Goal: Task Accomplishment & Management: Use online tool/utility

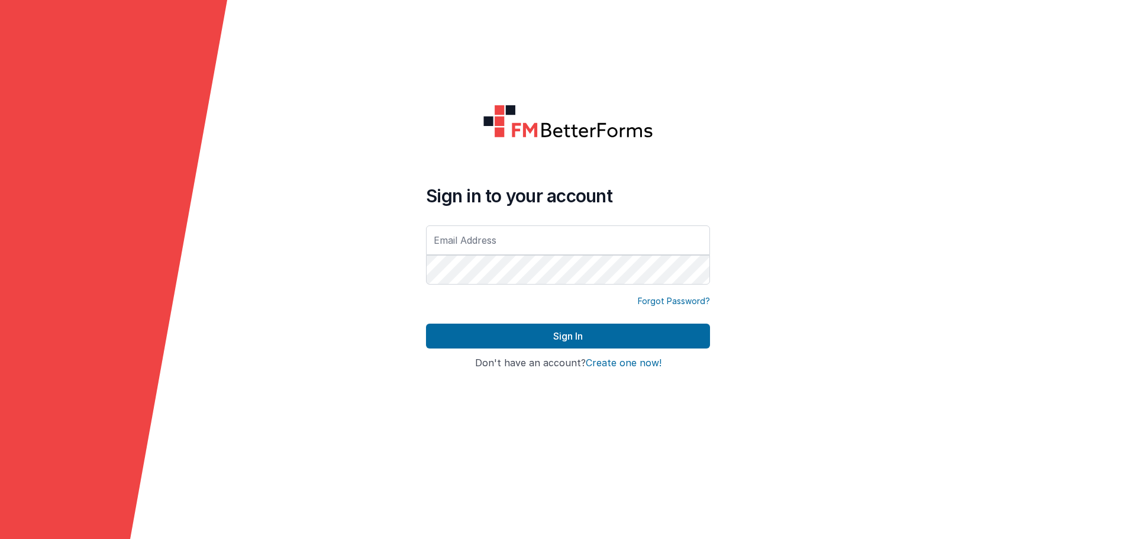
click at [1098, 159] on div at bounding box center [1022, 269] width 227 height 539
click at [738, 224] on form "Sign in to your account Forgot Password? Sign In Sign in with Google Don't have…" at bounding box center [568, 269] width 1136 height 539
click at [588, 241] on input "text" at bounding box center [568, 240] width 284 height 30
type input "[PERSON_NAME][EMAIL_ADDRESS][DOMAIN_NAME]"
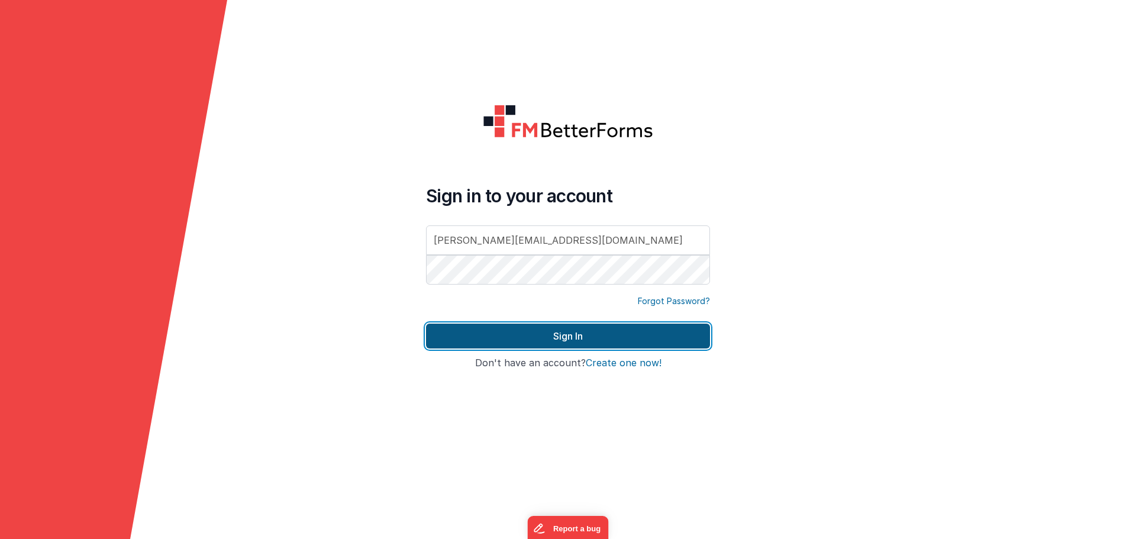
click at [492, 335] on button "Sign In" at bounding box center [568, 336] width 284 height 25
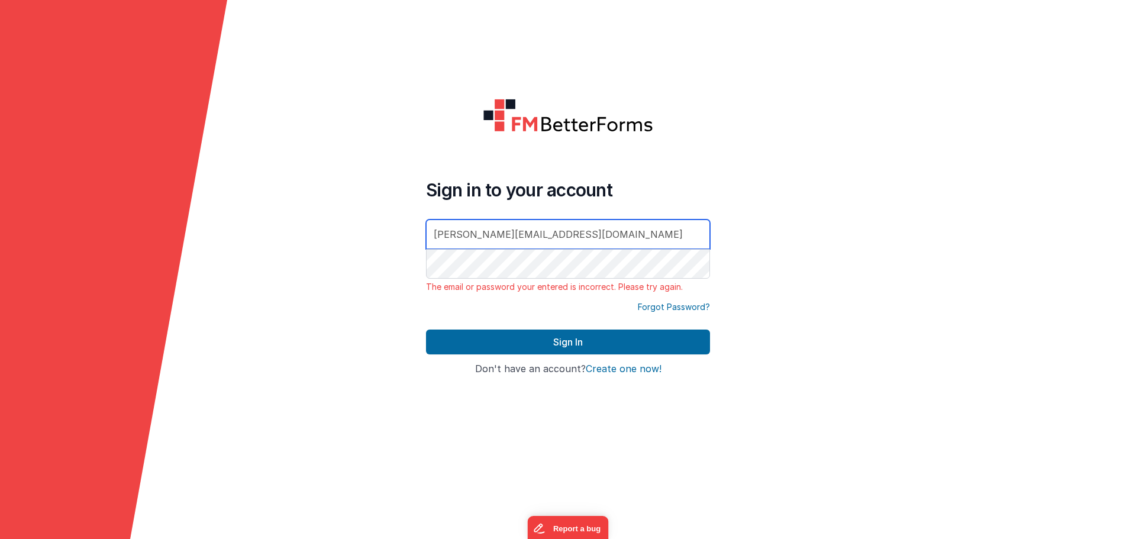
drag, startPoint x: 551, startPoint y: 244, endPoint x: 322, endPoint y: 206, distance: 232.5
click at [309, 206] on form "Sign in to your account [PERSON_NAME][EMAIL_ADDRESS][DOMAIN_NAME] The email or …" at bounding box center [568, 269] width 1136 height 539
click at [260, 312] on form "Sign in to your account [PERSON_NAME][EMAIL_ADDRESS][DOMAIN_NAME] The email or …" at bounding box center [568, 269] width 1136 height 539
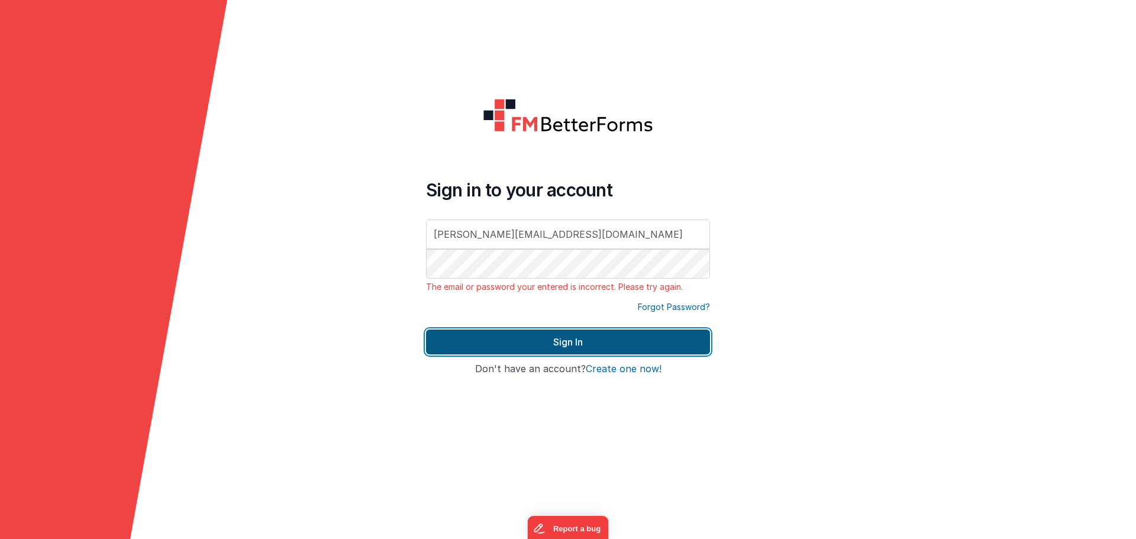
click at [590, 340] on button "Sign In" at bounding box center [568, 341] width 284 height 25
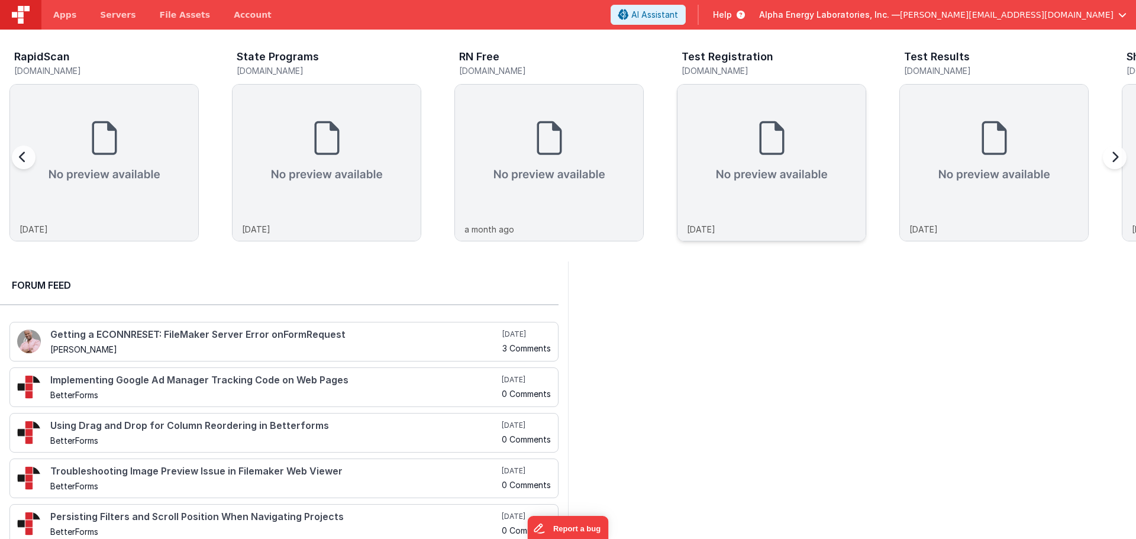
click at [706, 144] on img at bounding box center [771, 151] width 188 height 133
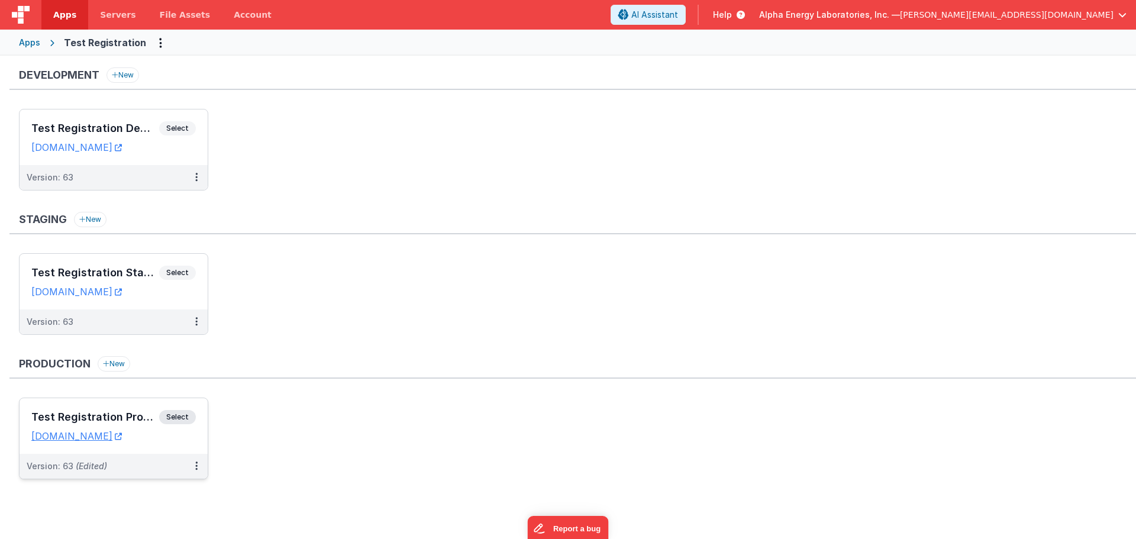
click at [172, 414] on span "Select" at bounding box center [177, 417] width 37 height 14
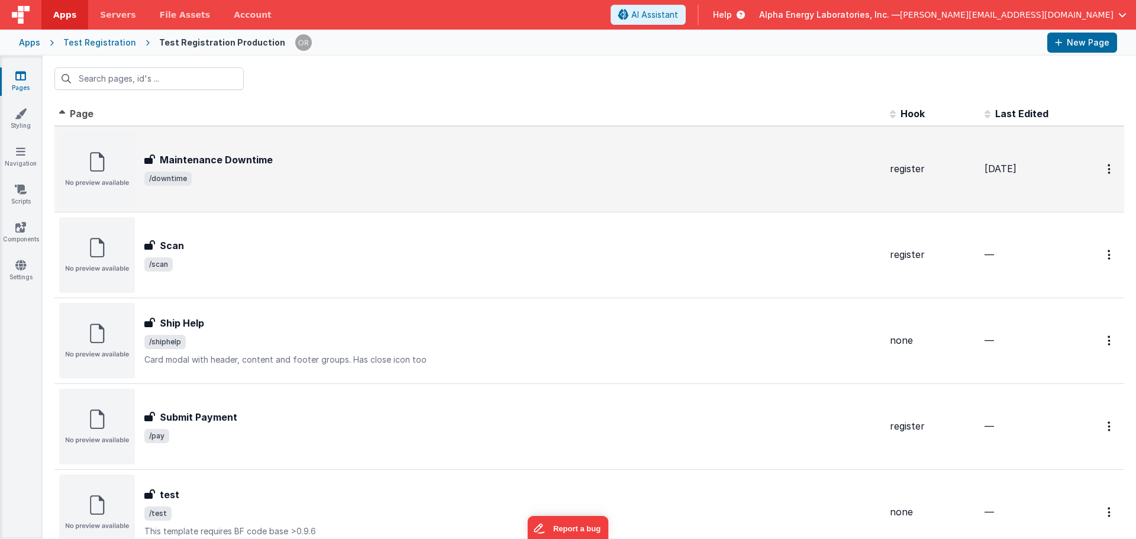
click at [296, 204] on div "Maintenance Downtime Maintenance Downtime /downtime" at bounding box center [469, 169] width 821 height 76
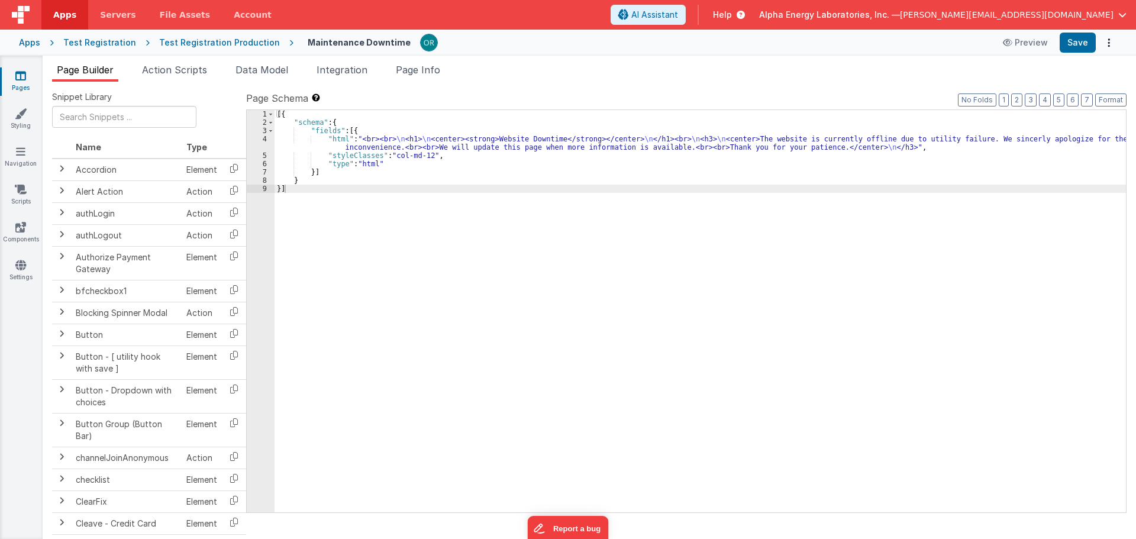
click at [195, 45] on div "Test Registration Production" at bounding box center [219, 43] width 121 height 12
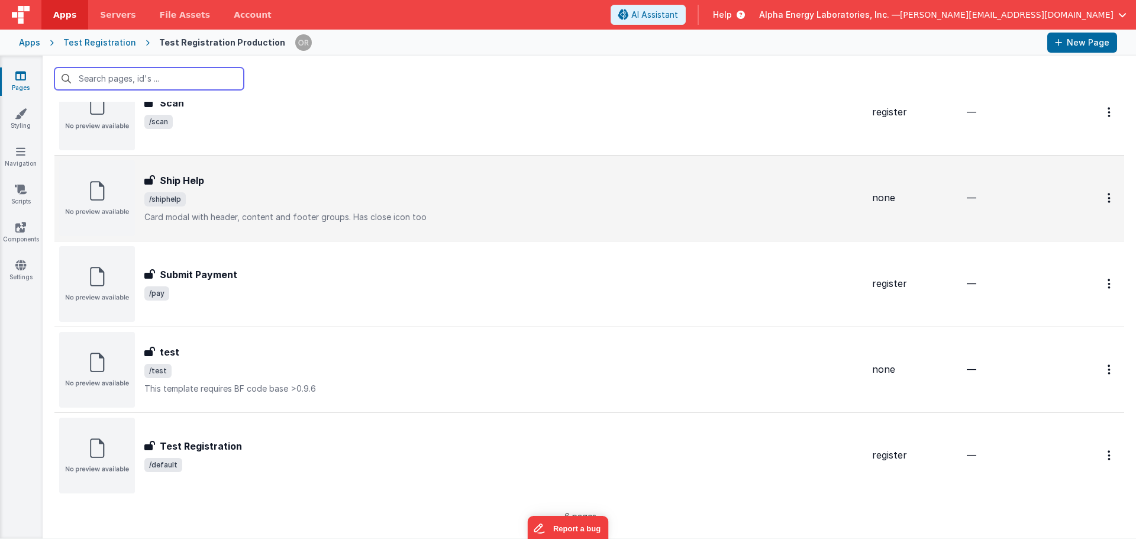
scroll to position [160, 0]
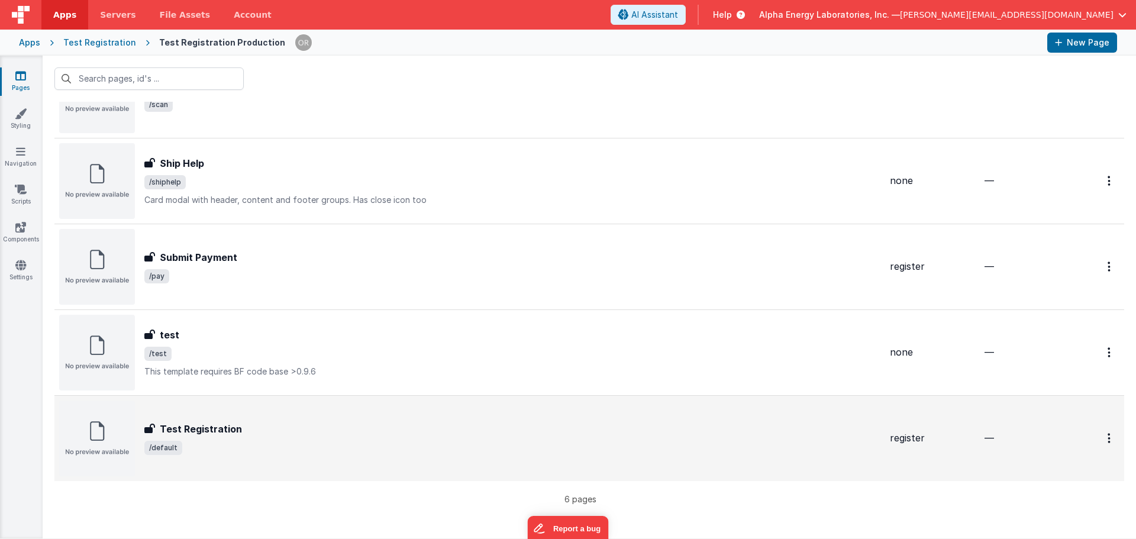
click at [258, 429] on div "Test Registration" at bounding box center [512, 429] width 736 height 14
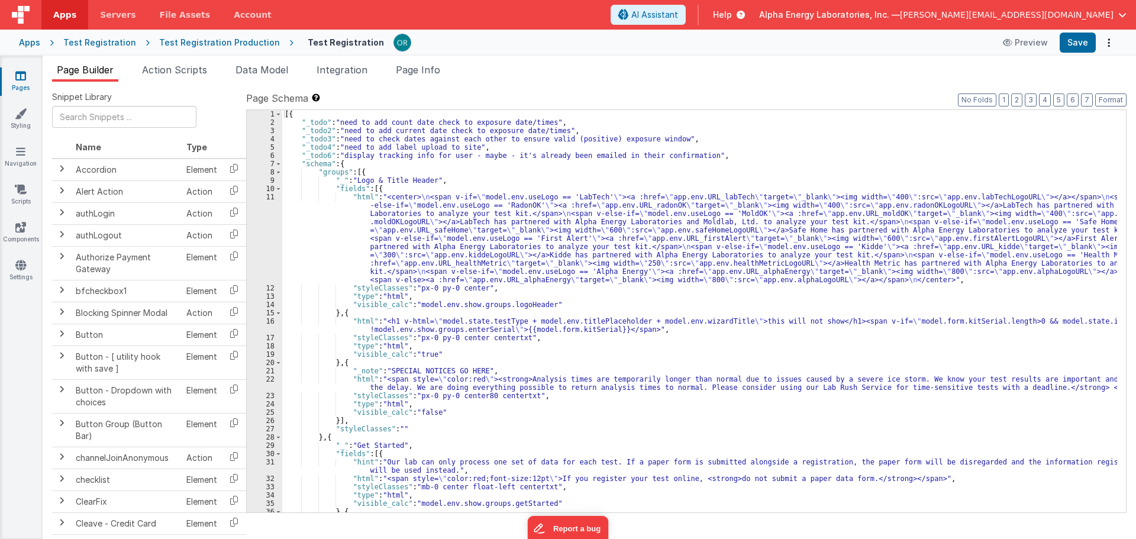
click at [468, 383] on div "[{ "_todo" : "need to add count date check to exposure date/times" , "_todo2" :…" at bounding box center [699, 319] width 835 height 419
click at [357, 379] on div "[{ "_todo" : "need to add count date check to exposure date/times" , "_todo2" :…" at bounding box center [699, 319] width 835 height 419
click at [272, 376] on div "22" at bounding box center [264, 383] width 35 height 17
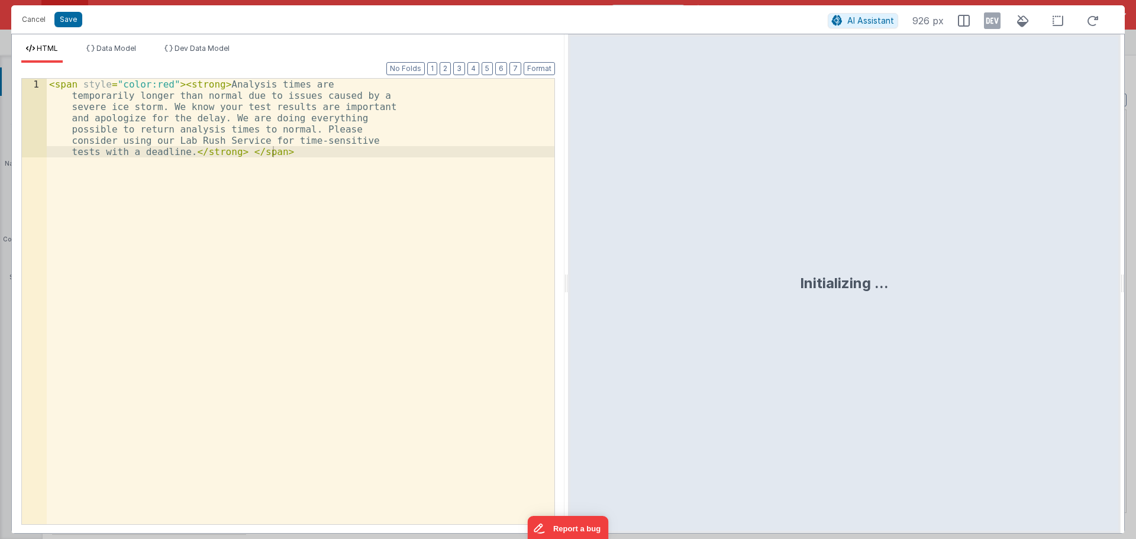
click at [206, 168] on div "< span style = "color:red" > < strong > Analysis times are temporarily longer t…" at bounding box center [301, 387] width 508 height 616
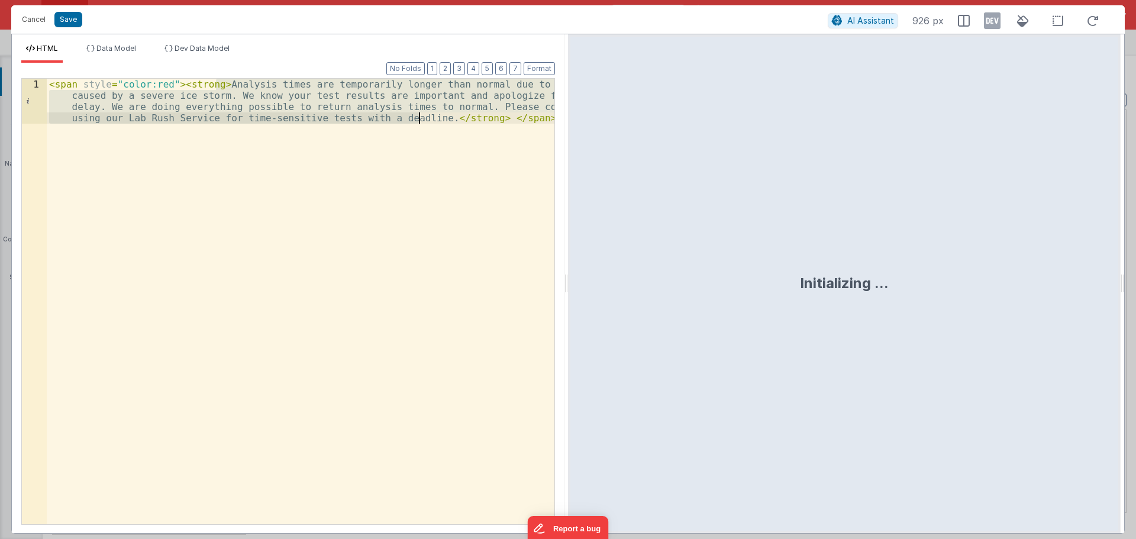
drag, startPoint x: 218, startPoint y: 83, endPoint x: 418, endPoint y: 119, distance: 203.2
click at [418, 119] on div "< span style = "color:red" > < strong > Analysis times are temporarily longer t…" at bounding box center [301, 346] width 508 height 535
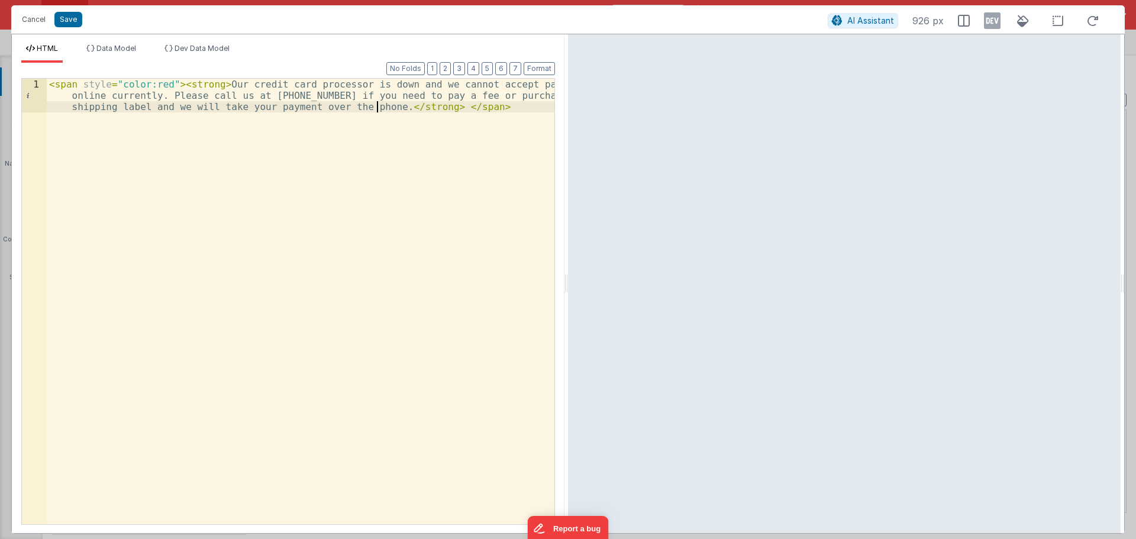
click at [447, 83] on div "< span style = "color:red" > < strong > Our credit card processor is down and w…" at bounding box center [301, 335] width 508 height 513
click at [184, 93] on div "< span style = "color:red" > < strong > Our credit card processor is down and w…" at bounding box center [301, 335] width 508 height 513
click at [279, 105] on div "< span style = "color:red" > < strong > Our credit card processor is down and w…" at bounding box center [301, 335] width 508 height 513
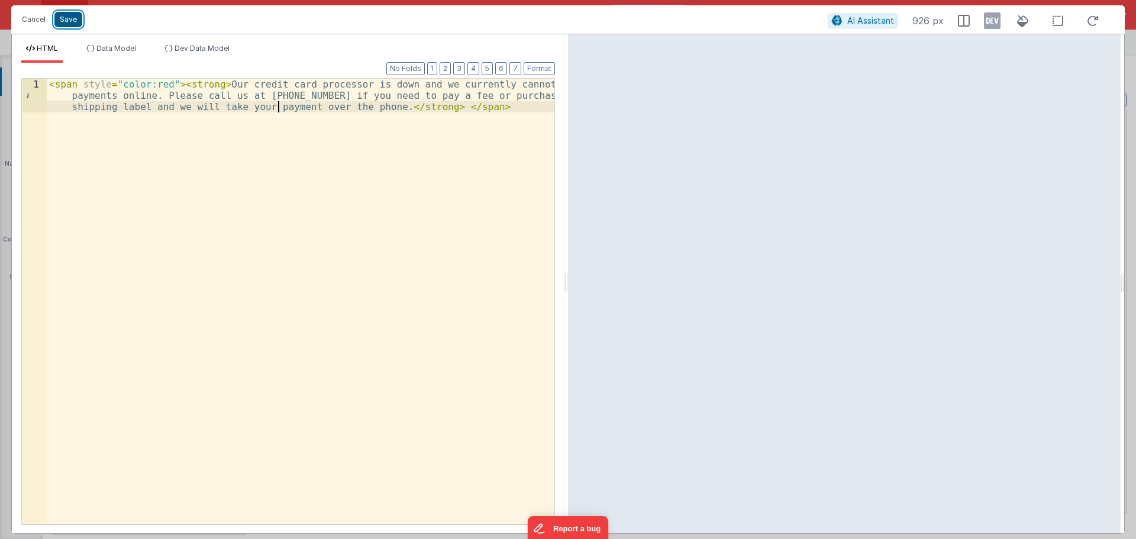
click at [64, 24] on button "Save" at bounding box center [68, 19] width 28 height 15
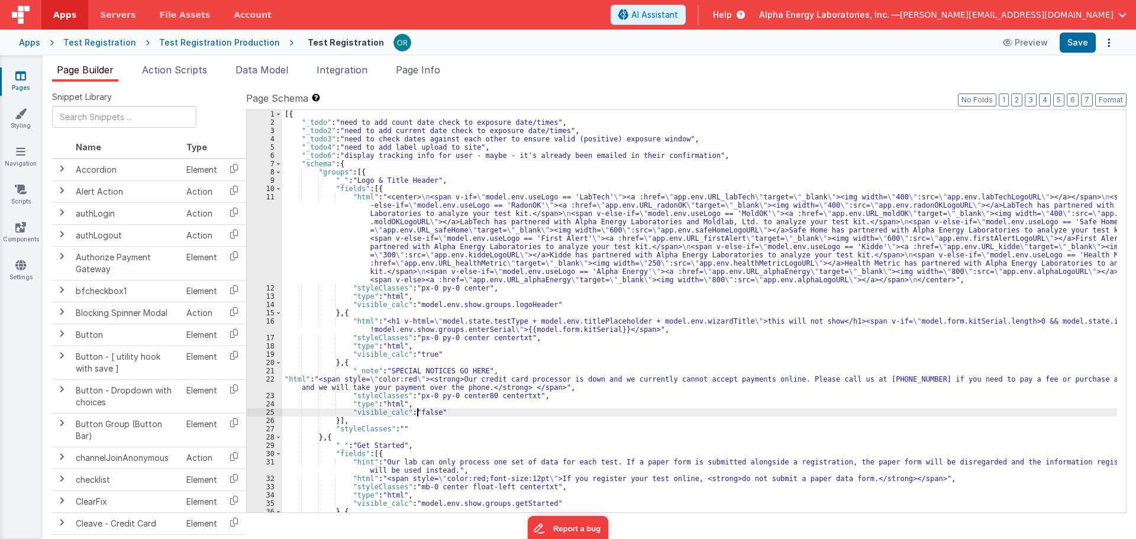
click at [416, 408] on div "[{ "_todo" : "need to add count date check to exposure date/times" , "_todo2" :…" at bounding box center [699, 319] width 835 height 419
click at [465, 391] on div "[{ "_todo" : "need to add count date check to exposure date/times" , "_todo2" :…" at bounding box center [699, 319] width 835 height 419
click at [109, 47] on div "Test Registration" at bounding box center [99, 43] width 73 height 12
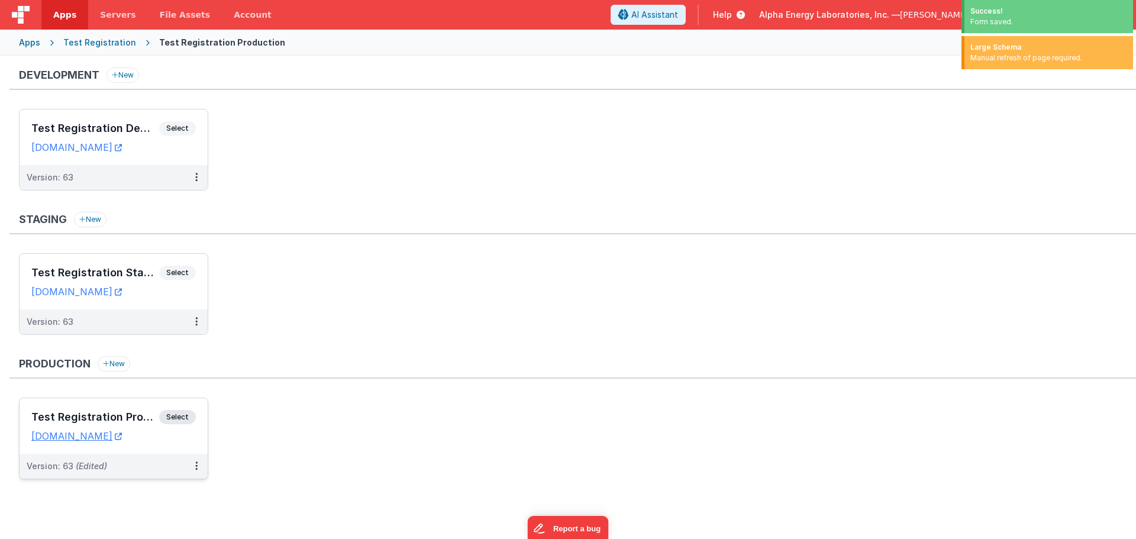
click at [182, 422] on span "Select" at bounding box center [177, 417] width 37 height 14
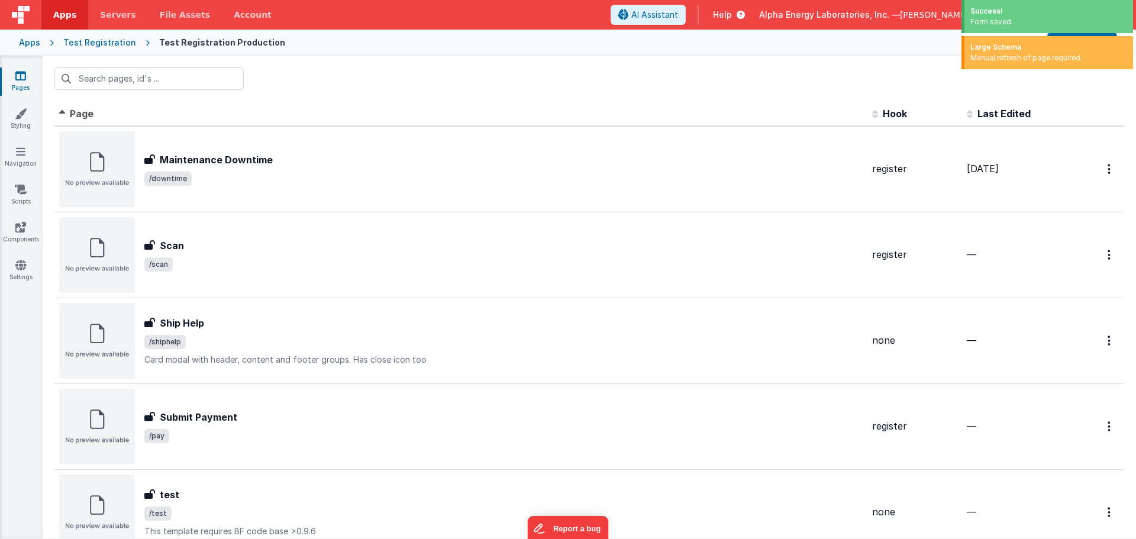
click at [125, 47] on div "Test Registration" at bounding box center [99, 43] width 73 height 12
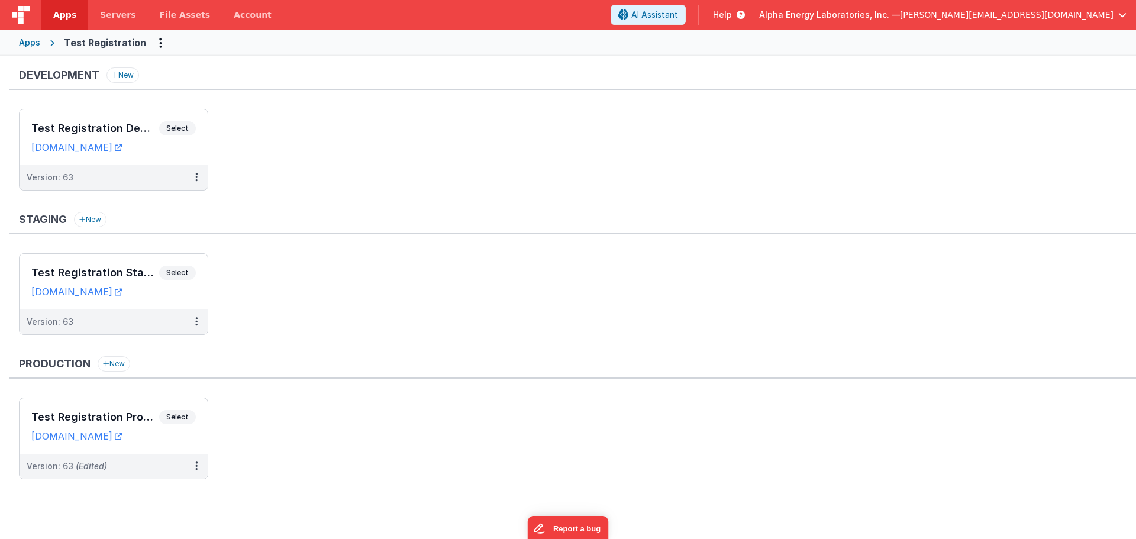
click at [38, 45] on div "Apps" at bounding box center [29, 43] width 21 height 12
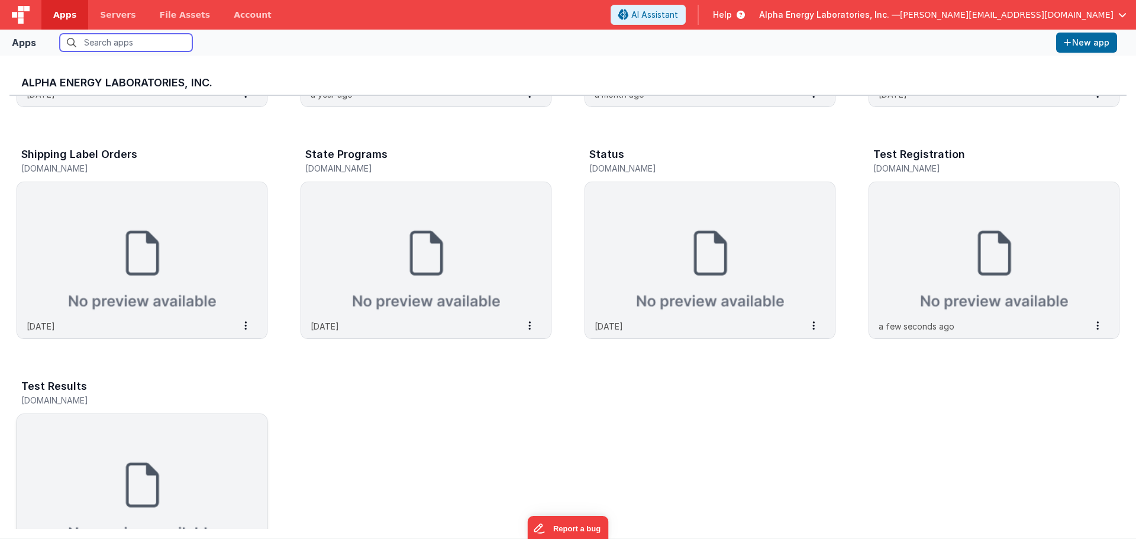
scroll to position [444, 0]
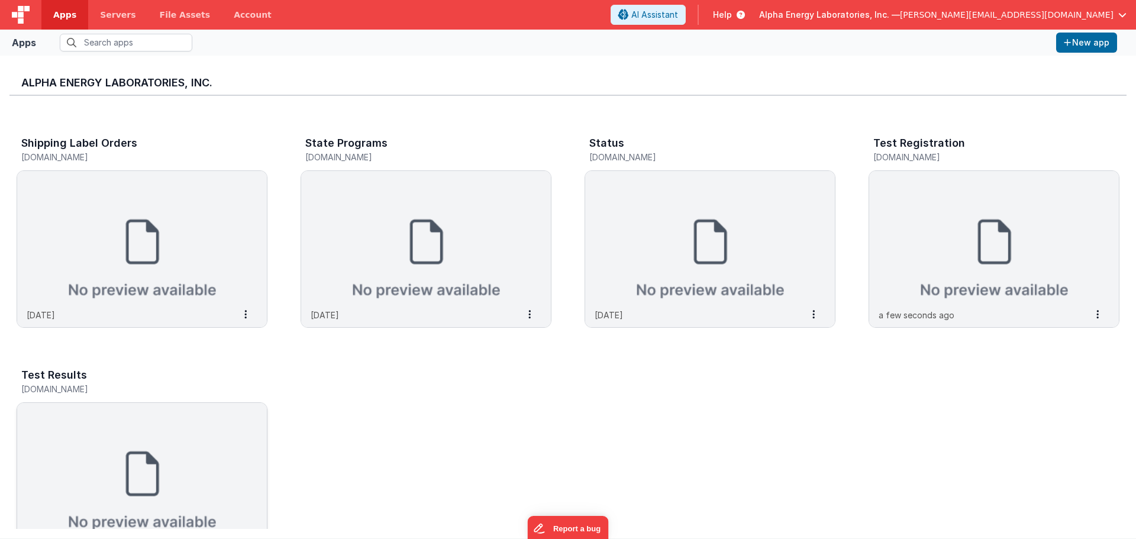
click at [134, 408] on img at bounding box center [142, 469] width 250 height 133
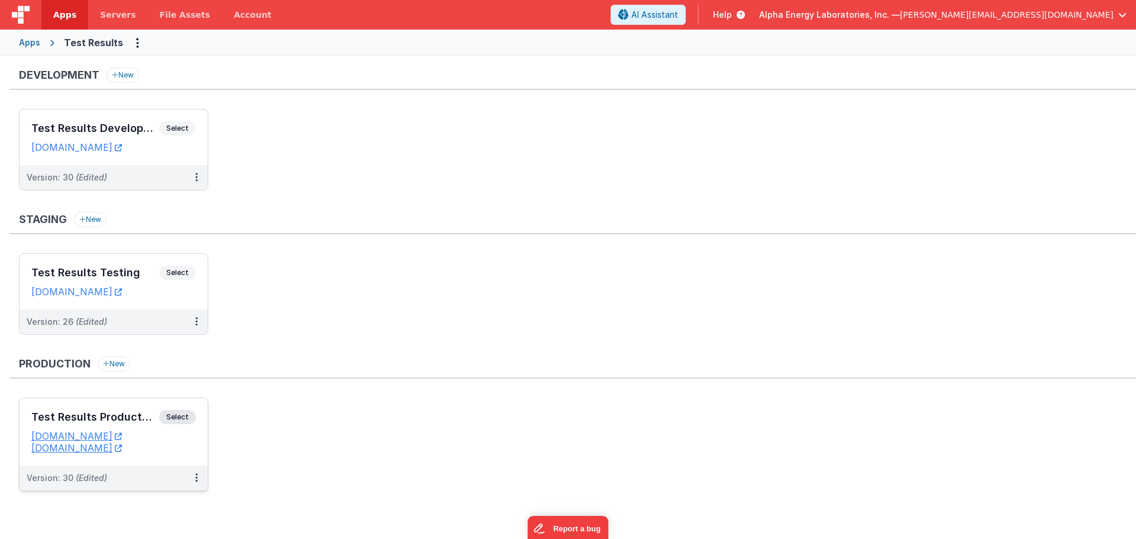
click at [187, 420] on span "Select" at bounding box center [177, 417] width 37 height 14
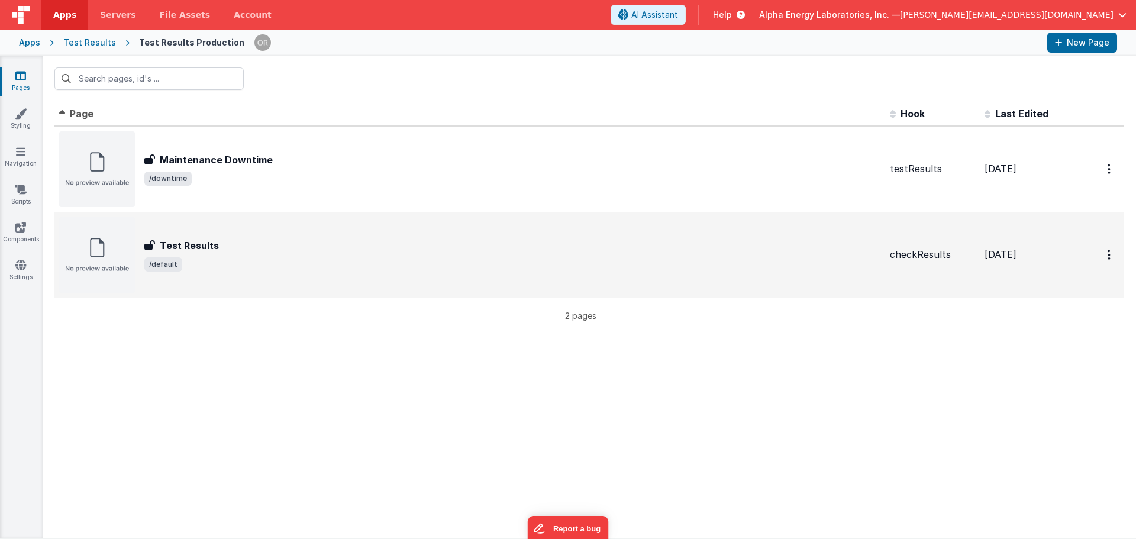
click at [272, 235] on div "Test Results Test Results /default" at bounding box center [469, 255] width 821 height 76
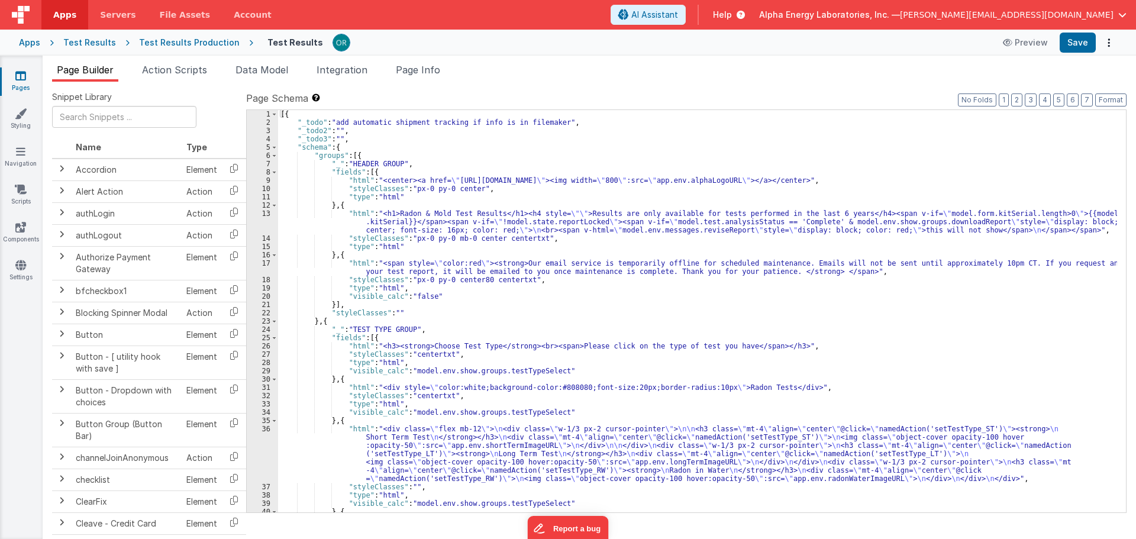
click at [485, 427] on div "[{ "_todo" : "add automatic shipment tracking if info is in filemaker" , "_todo…" at bounding box center [697, 319] width 839 height 419
click at [395, 266] on div "[{ "_todo" : "add automatic shipment tracking if info is in filemaker" , "_todo…" at bounding box center [697, 319] width 839 height 419
click at [266, 263] on div "17" at bounding box center [262, 267] width 31 height 17
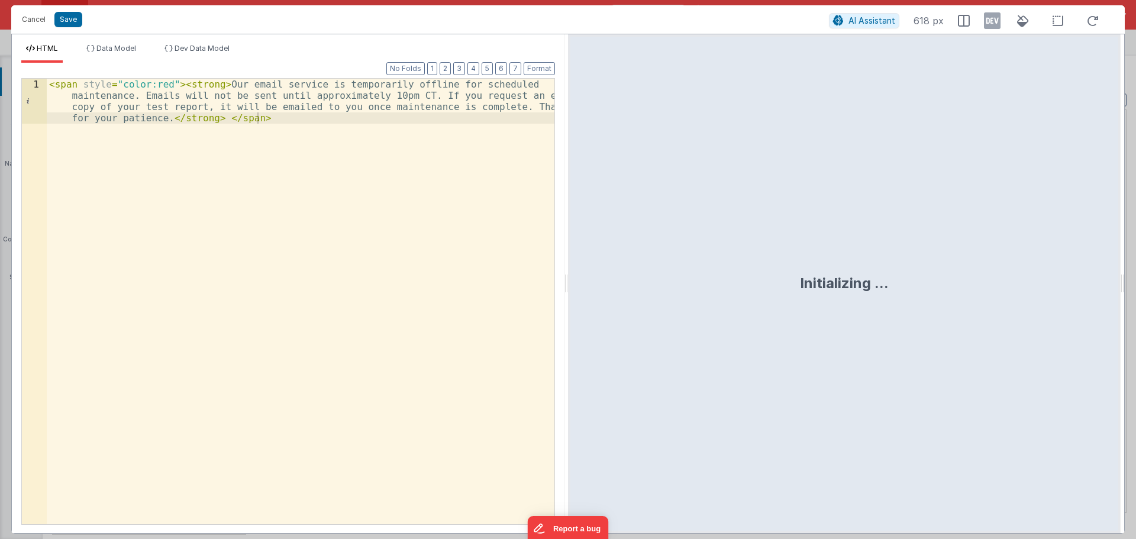
click at [280, 120] on div "< span style = "color:red" > < strong > Our email service is temporarily offlin…" at bounding box center [301, 346] width 508 height 535
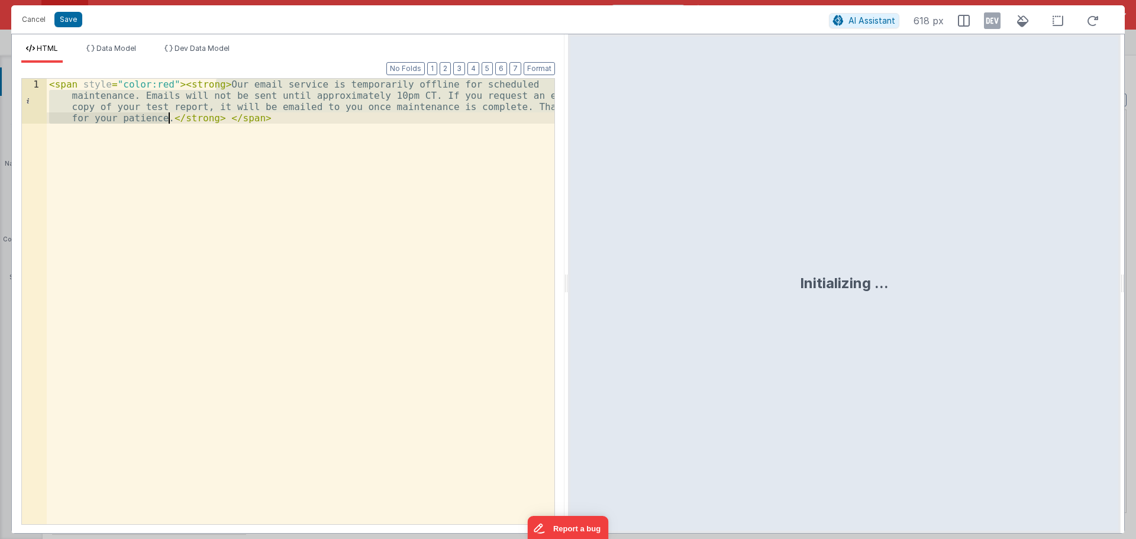
drag, startPoint x: 216, startPoint y: 84, endPoint x: 169, endPoint y: 115, distance: 56.4
click at [169, 115] on div "< span style = "color:red" > < strong > Our email service is temporarily offlin…" at bounding box center [301, 346] width 508 height 535
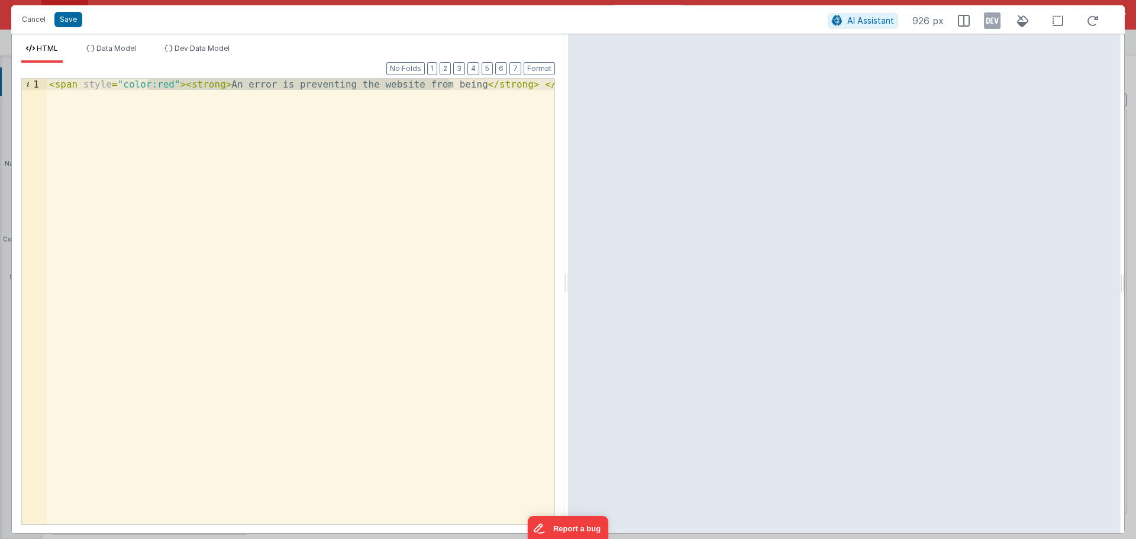
click at [188, 114] on div "< span style = "color:red" > < strong > An error is preventing the website from…" at bounding box center [301, 313] width 508 height 468
drag, startPoint x: 450, startPoint y: 86, endPoint x: 217, endPoint y: 85, distance: 233.7
click at [217, 85] on div "< span style = "color:red" > < strong > An error is preventing the website from…" at bounding box center [301, 313] width 508 height 468
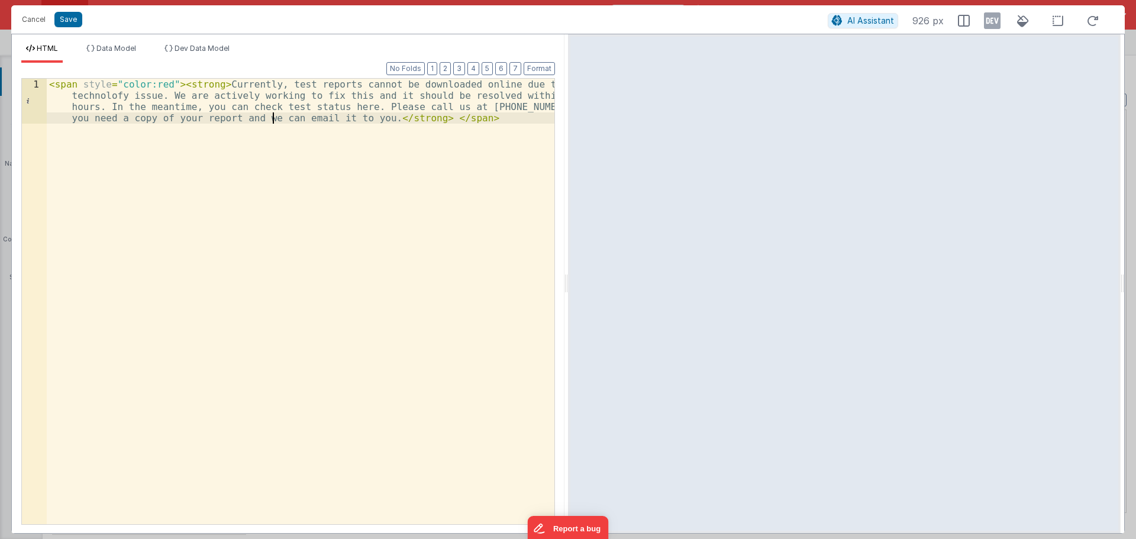
click at [272, 120] on div "< span style = "color:red" > < strong > Currently, test reports cannot be downl…" at bounding box center [301, 346] width 508 height 535
click at [98, 98] on div "< span style = "color:red" > < strong > Currently, test reports cannot be downl…" at bounding box center [301, 346] width 508 height 535
click at [99, 106] on div "< span style = "color:red" > < strong > Currently, test reports cannot be downl…" at bounding box center [301, 346] width 508 height 535
click at [67, 25] on button "Save" at bounding box center [68, 19] width 28 height 15
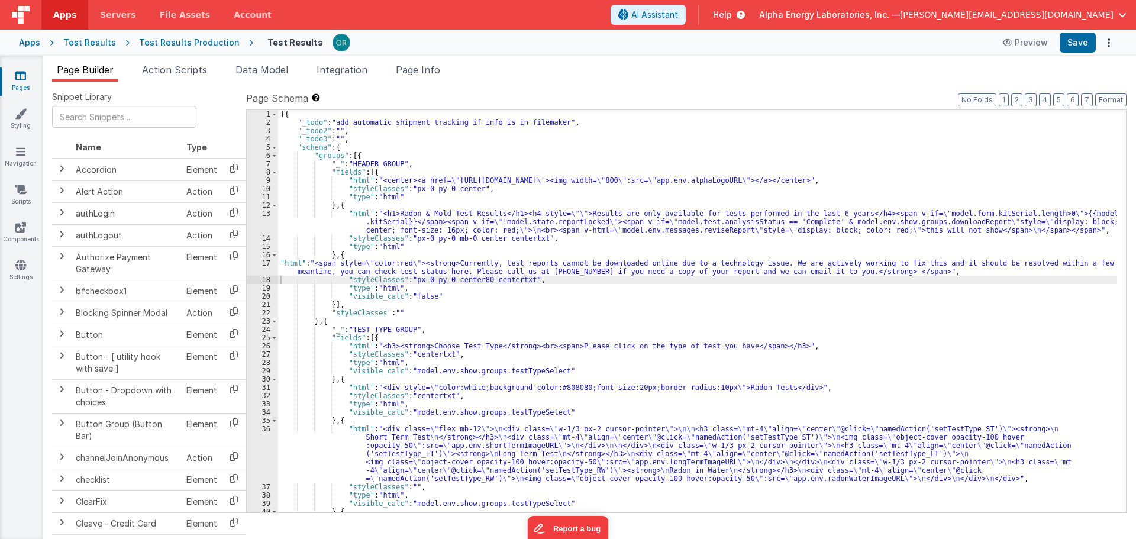
click at [390, 272] on div "[{ "_todo" : "add automatic shipment tracking if info is in filemaker" , "_todo…" at bounding box center [697, 319] width 839 height 419
click at [89, 44] on div "Test Results" at bounding box center [89, 43] width 53 height 12
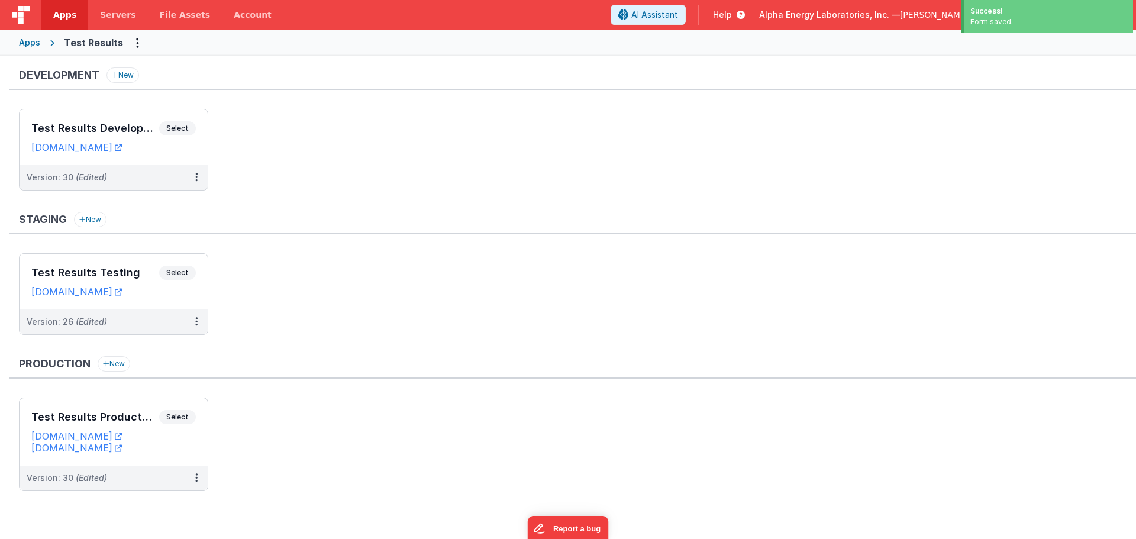
click at [34, 36] on div "Apps Test Results" at bounding box center [568, 43] width 1136 height 26
click at [32, 44] on div "Apps" at bounding box center [29, 43] width 21 height 12
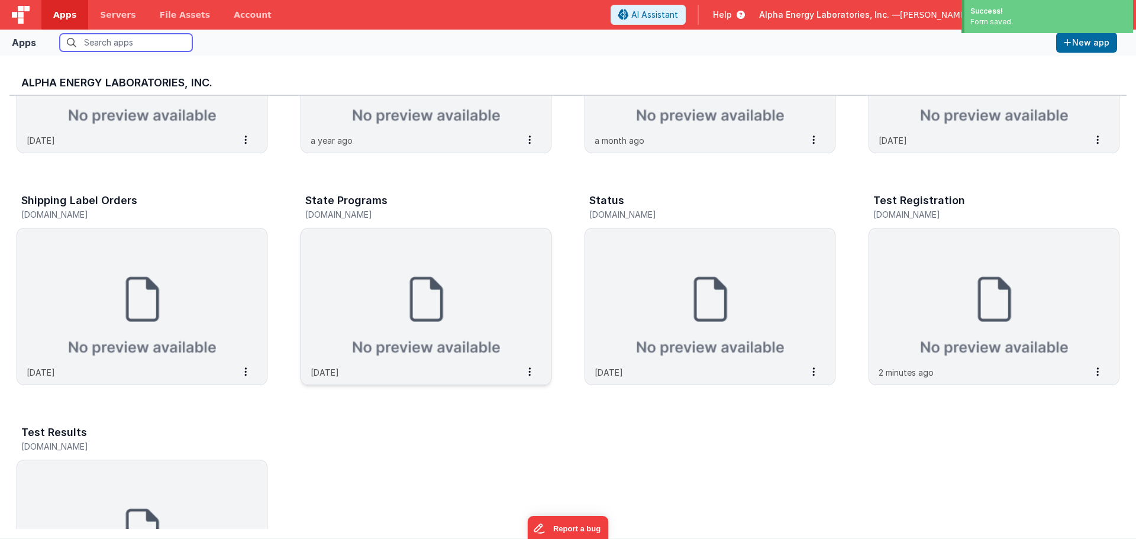
scroll to position [458, 0]
